Goal: Task Accomplishment & Management: Use online tool/utility

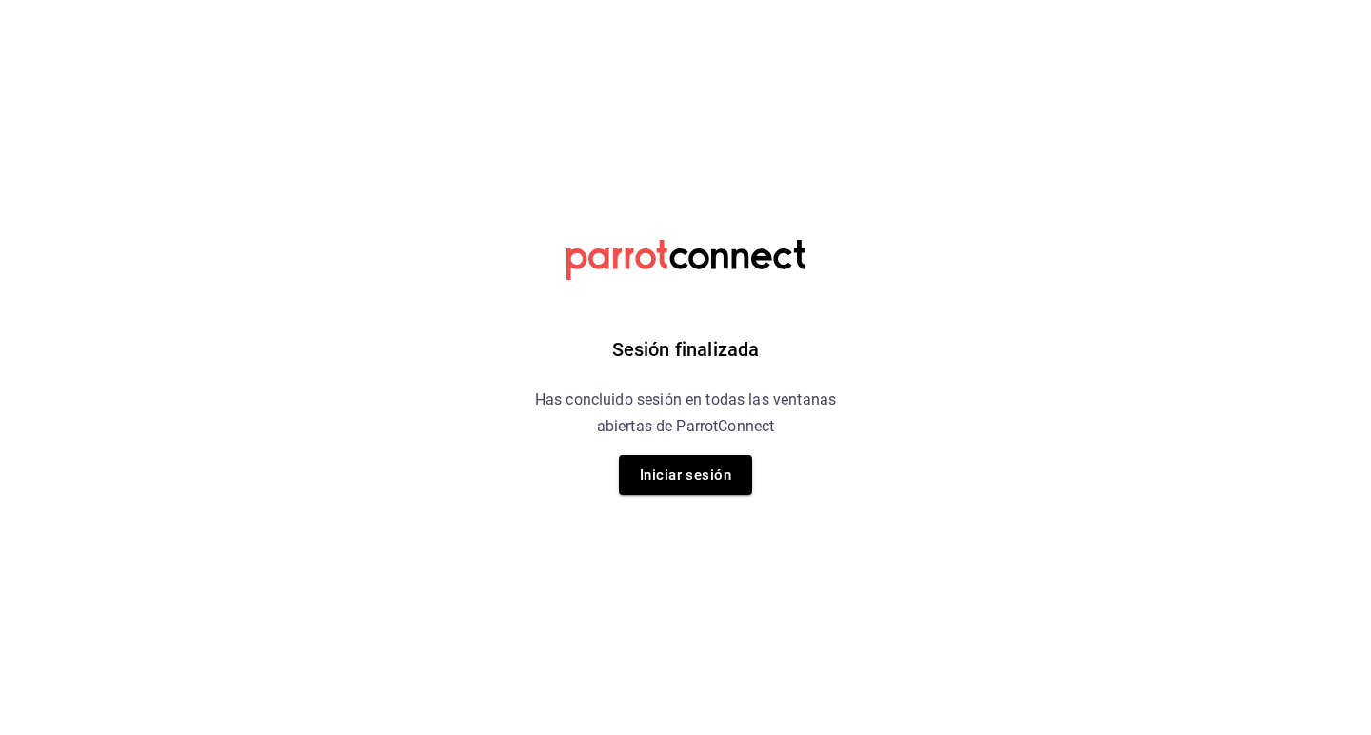
drag, startPoint x: 669, startPoint y: 1, endPoint x: 758, endPoint y: 372, distance: 381.7
click at [758, 372] on div "Sesión finalizada Has concluido sesión en todas las ventanas abiertas de Parrot…" at bounding box center [686, 367] width 481 height 735
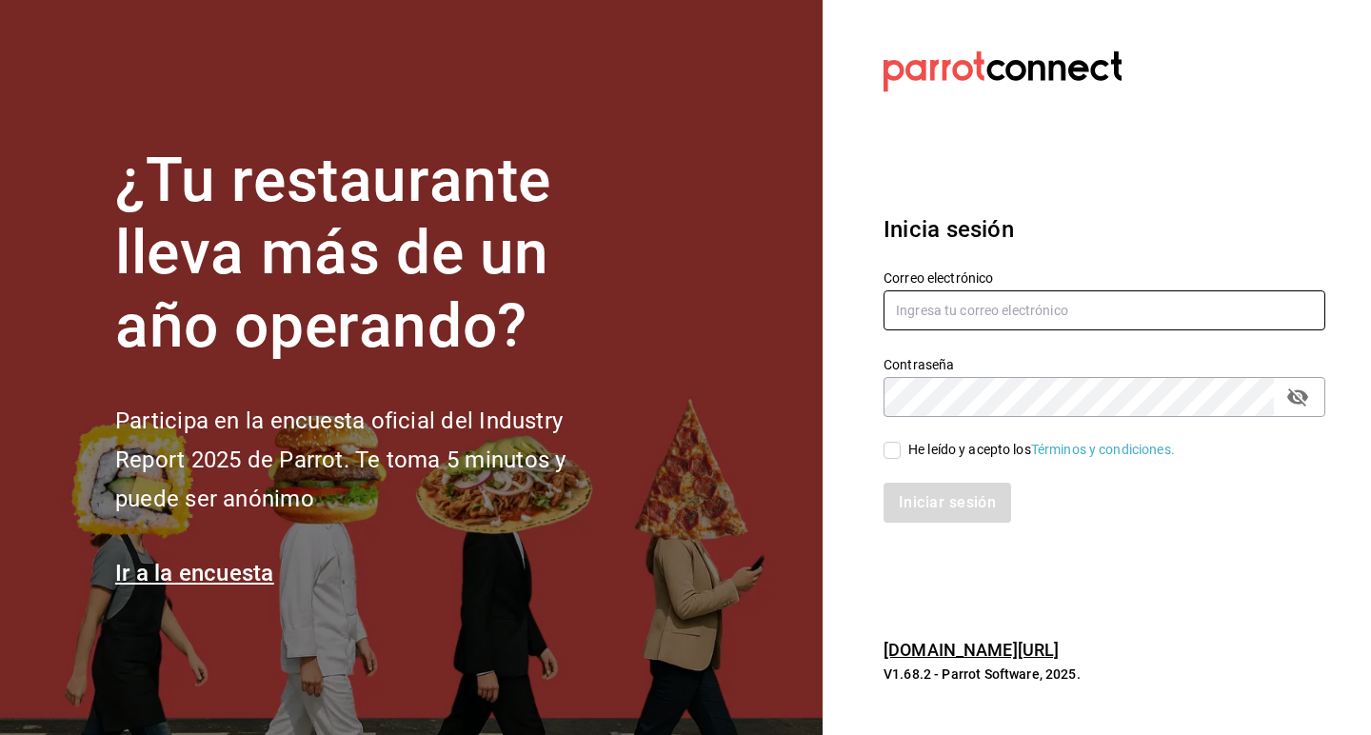
type input "[EMAIL_ADDRESS][DOMAIN_NAME]"
drag, startPoint x: 894, startPoint y: 451, endPoint x: 894, endPoint y: 471, distance: 20.0
click at [894, 452] on input "He leído y acepto los Términos y condiciones." at bounding box center [892, 450] width 17 height 17
checkbox input "true"
click at [894, 528] on div "Inicia sesión Correo electrónico [EMAIL_ADDRESS][DOMAIN_NAME] Contraseña Contra…" at bounding box center [1105, 367] width 442 height 357
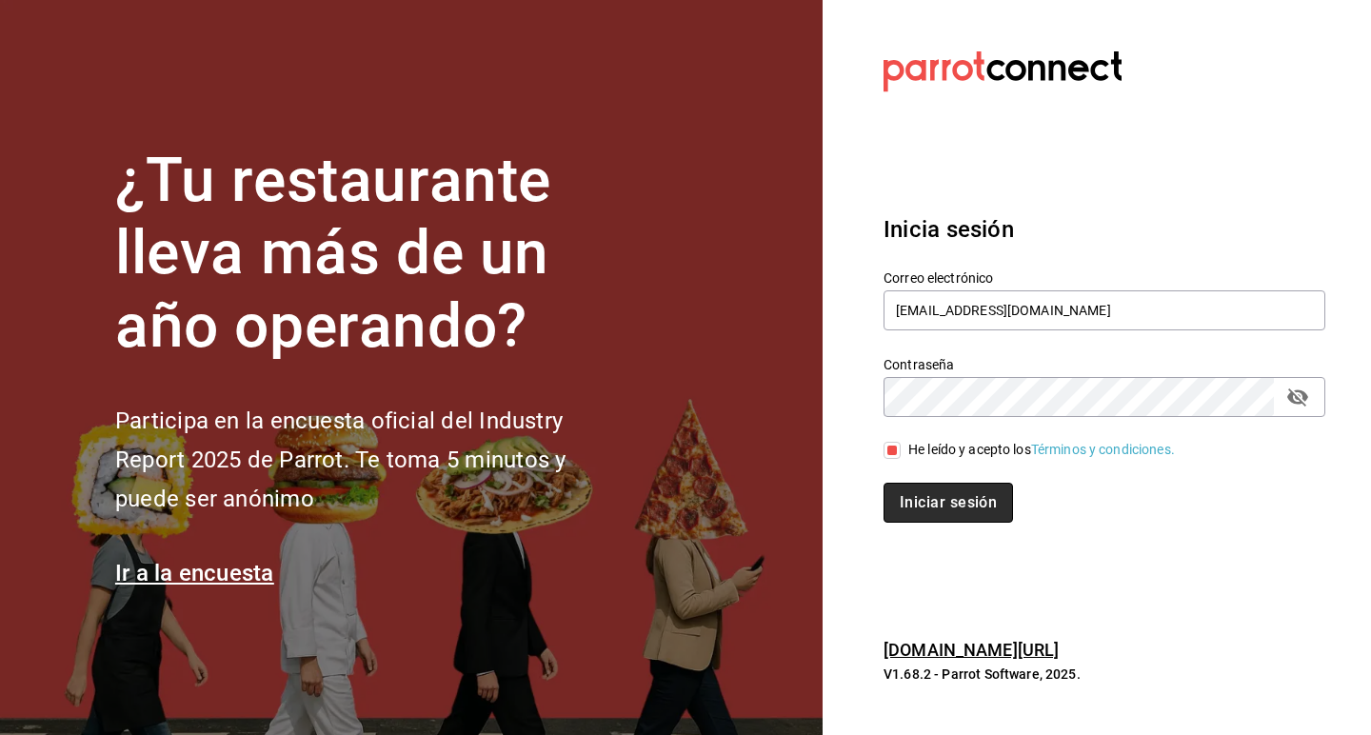
click at [915, 489] on button "Iniciar sesión" at bounding box center [948, 503] width 129 height 40
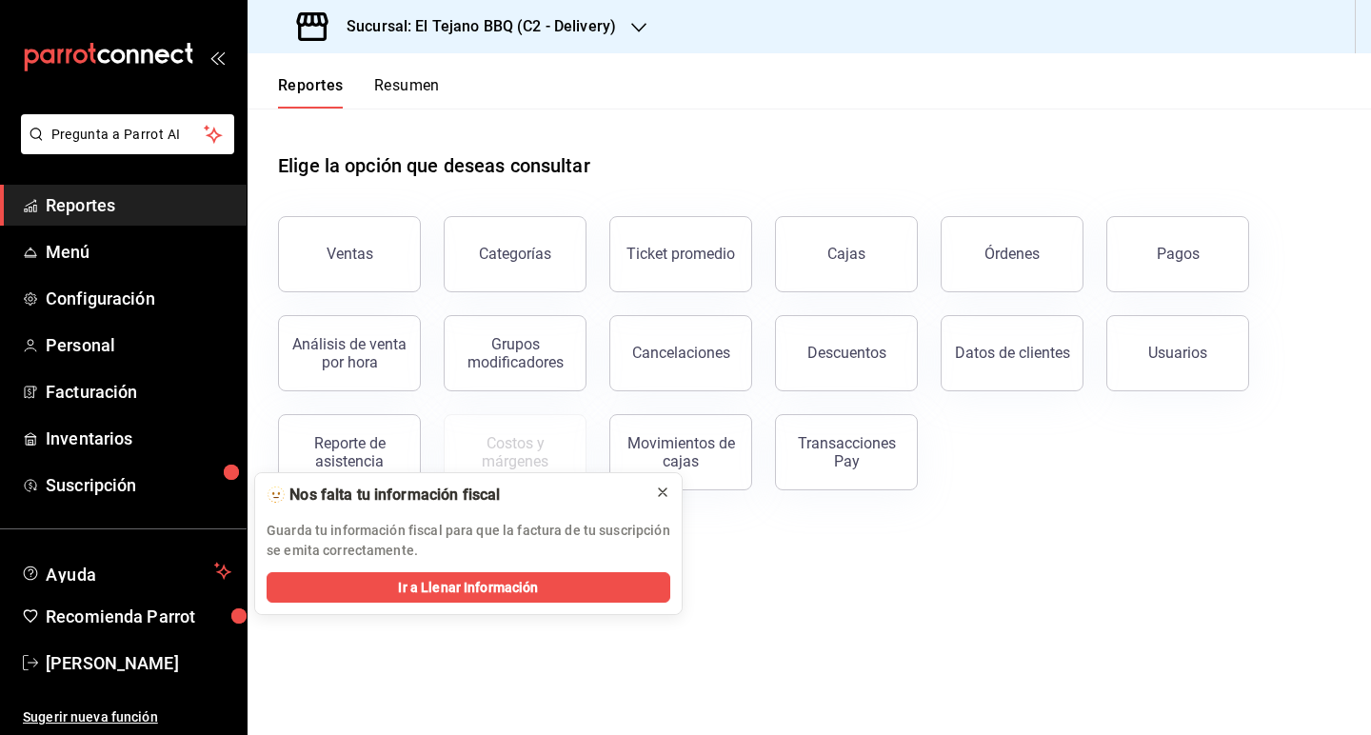
click at [666, 489] on icon at bounding box center [663, 492] width 8 height 8
